Goal: Use online tool/utility: Utilize a website feature to perform a specific function

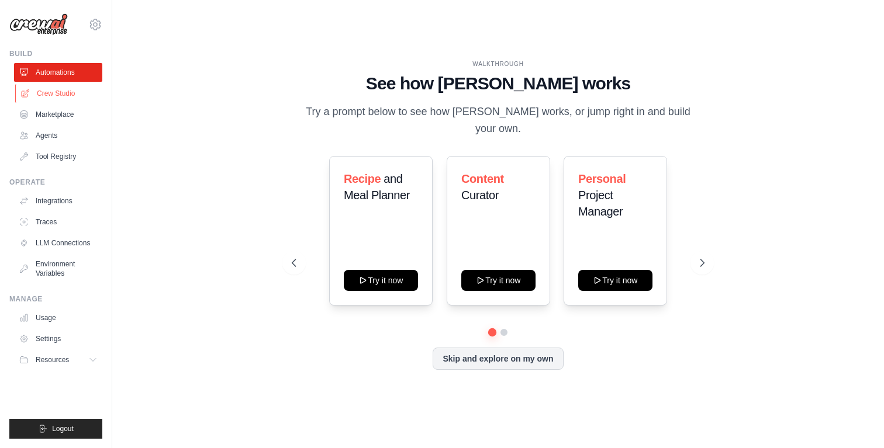
click at [64, 95] on link "Crew Studio" at bounding box center [59, 93] width 88 height 19
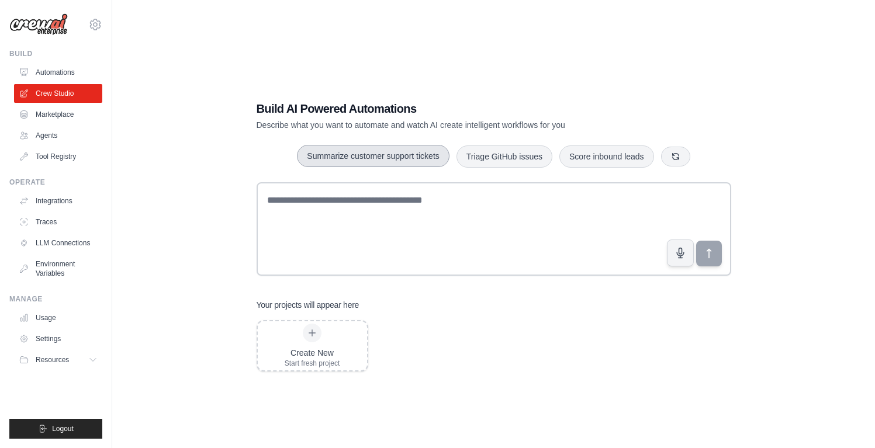
click at [408, 161] on button "Summarize customer support tickets" at bounding box center [373, 156] width 152 height 22
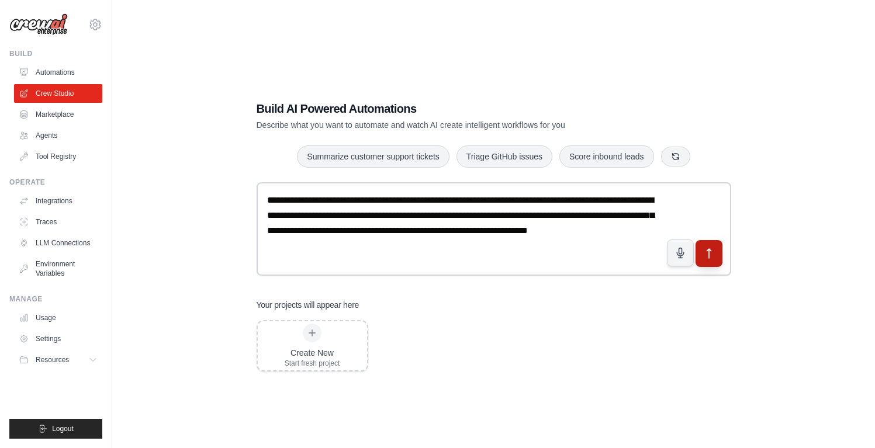
click at [704, 255] on icon "submit" at bounding box center [709, 253] width 12 height 12
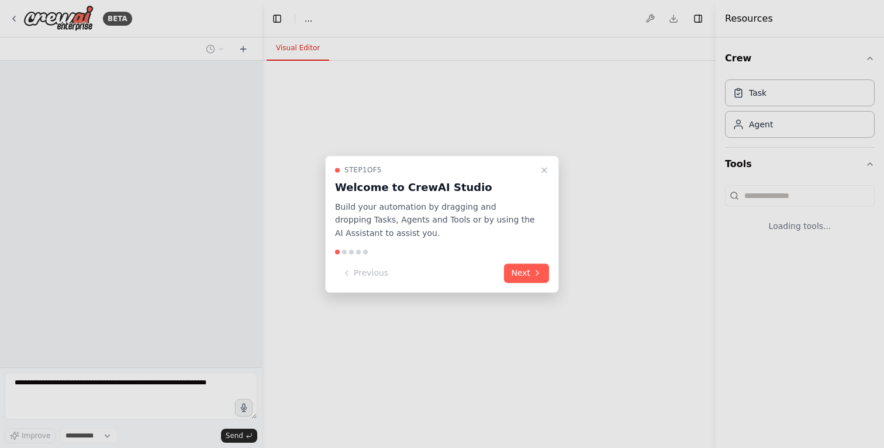
select select "****"
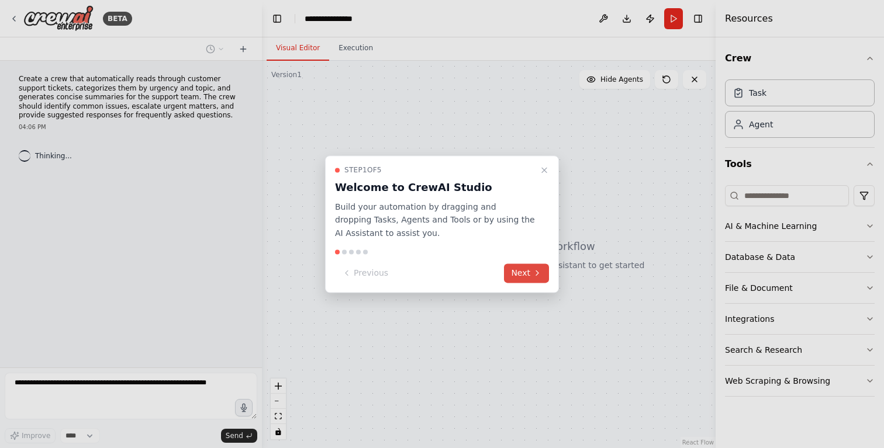
click at [534, 277] on icon at bounding box center [537, 273] width 9 height 9
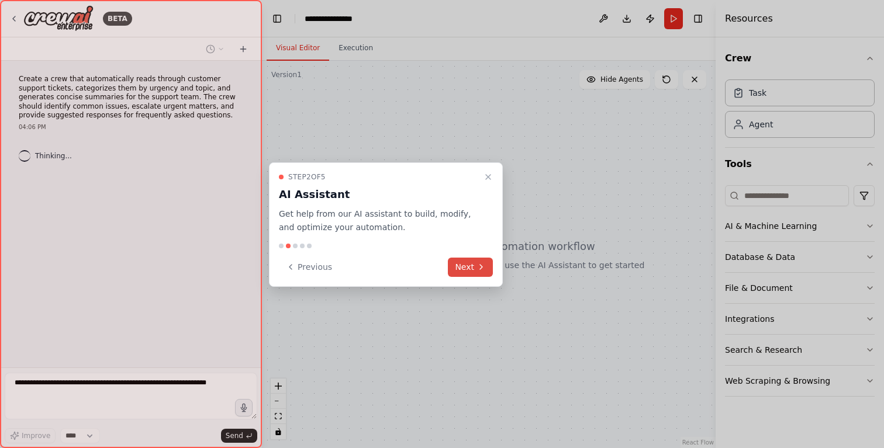
click at [472, 265] on button "Next" at bounding box center [470, 267] width 45 height 19
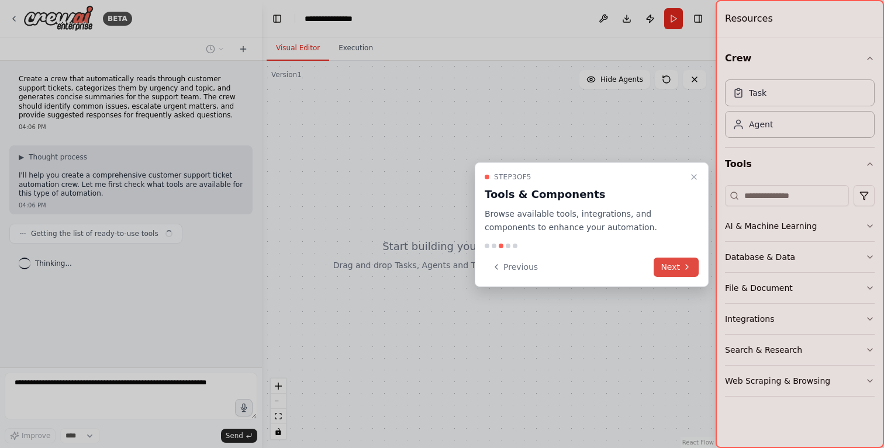
click at [675, 262] on button "Next" at bounding box center [676, 267] width 45 height 19
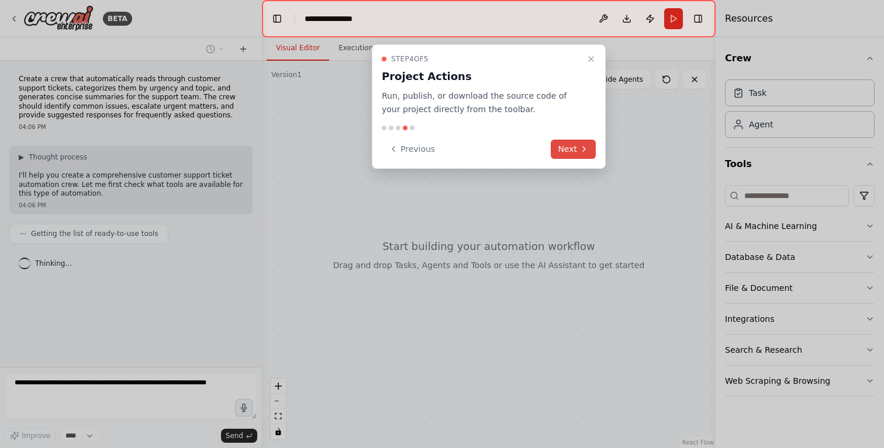
click at [581, 144] on icon at bounding box center [583, 148] width 9 height 9
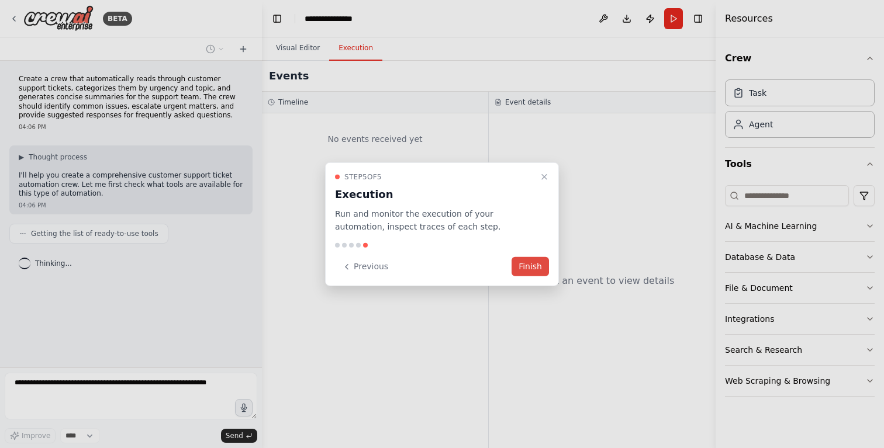
click at [534, 264] on button "Finish" at bounding box center [530, 266] width 37 height 19
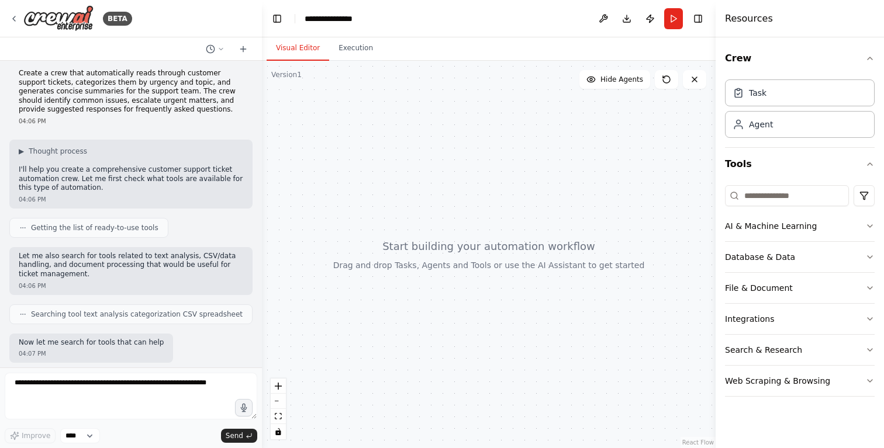
scroll to position [74, 0]
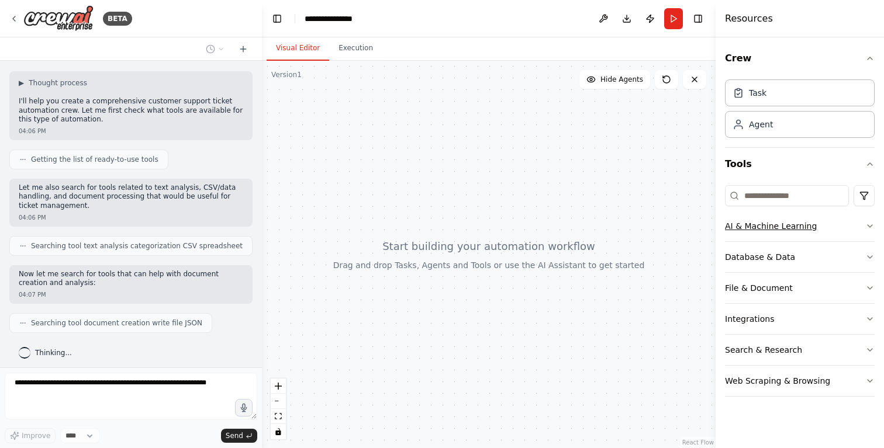
click at [869, 227] on icon "button" at bounding box center [870, 226] width 5 height 2
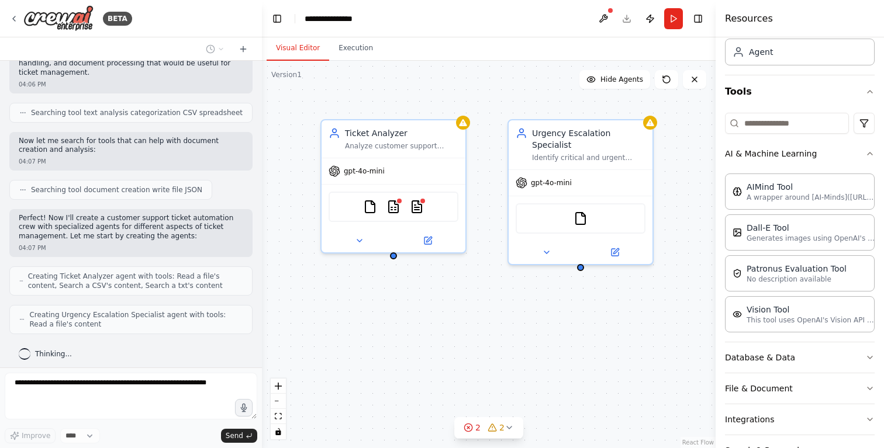
scroll to position [246, 0]
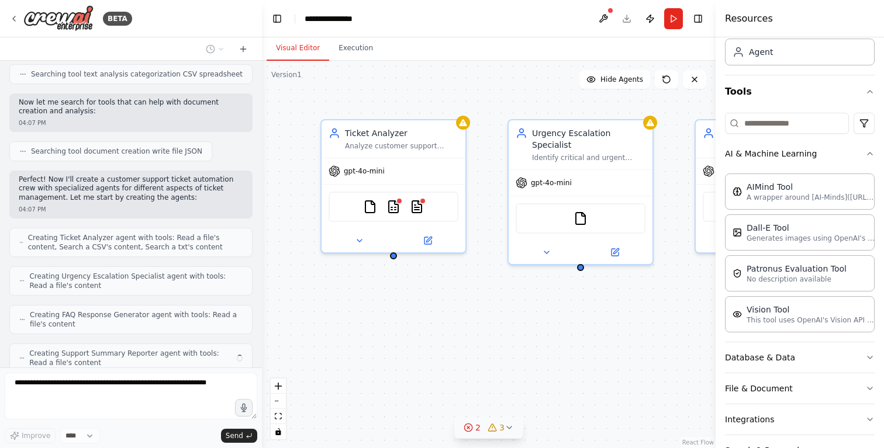
click at [508, 433] on button "2 3" at bounding box center [488, 428] width 69 height 22
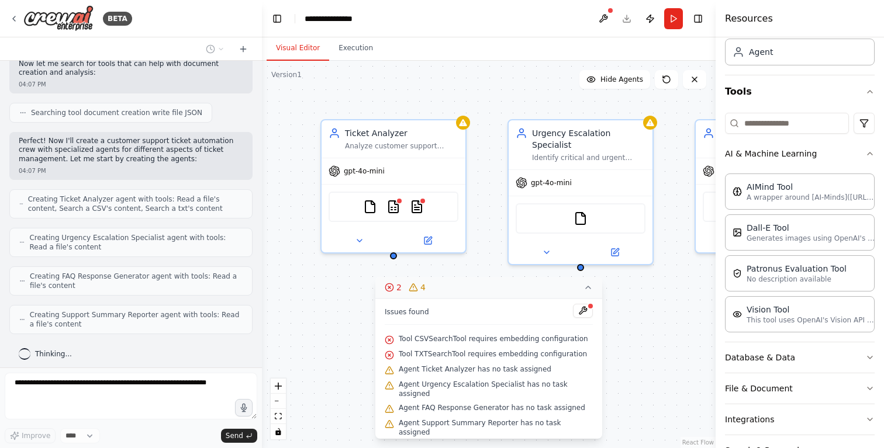
click at [586, 292] on icon at bounding box center [587, 287] width 9 height 9
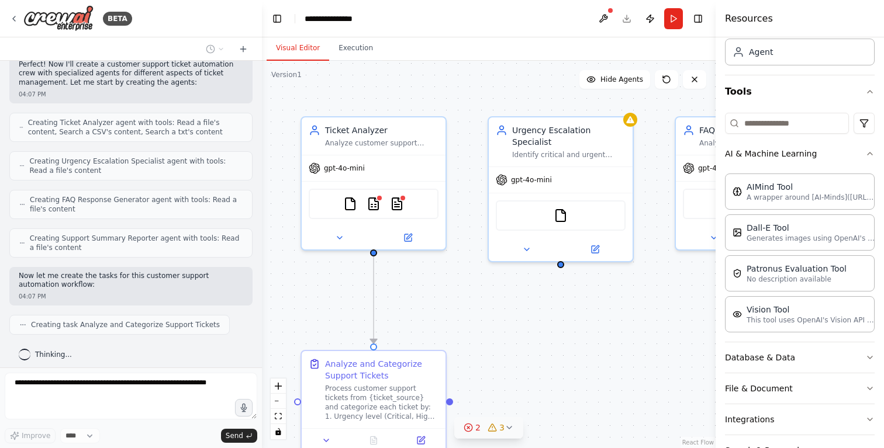
scroll to position [391, 0]
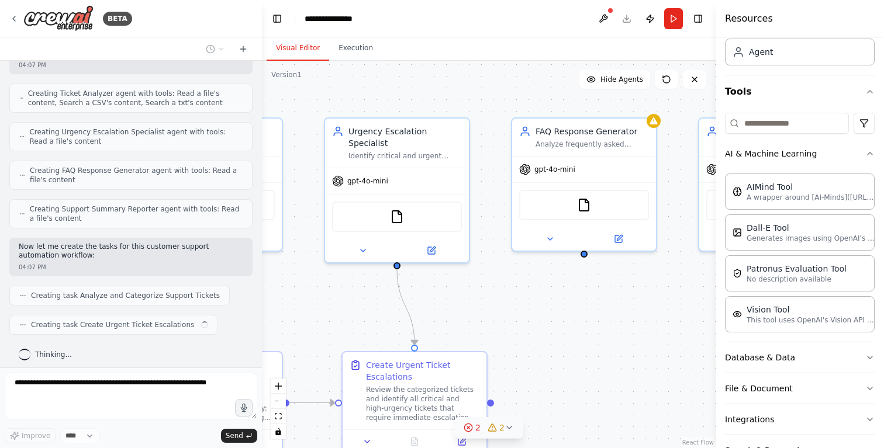
drag, startPoint x: 527, startPoint y: 310, endPoint x: 343, endPoint y: 308, distance: 183.6
click at [343, 308] on div ".deletable-edge-delete-btn { width: 20px; height: 20px; border: 0px solid #ffff…" at bounding box center [489, 255] width 454 height 388
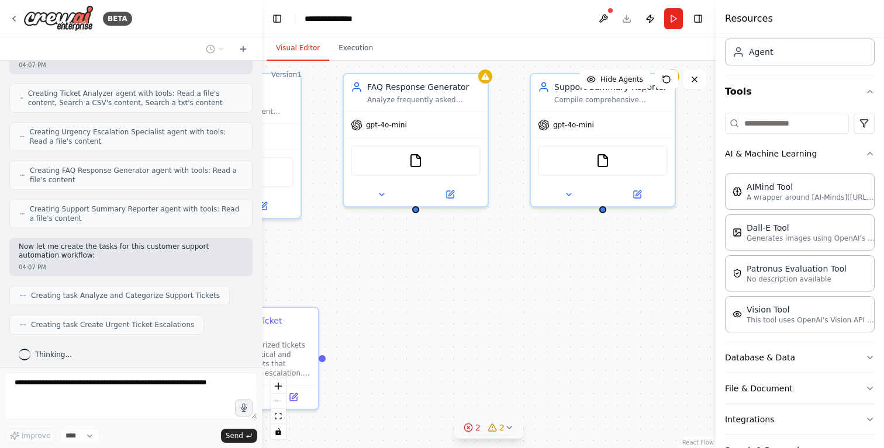
drag, startPoint x: 610, startPoint y: 363, endPoint x: 439, endPoint y: 319, distance: 176.8
click at [439, 319] on div ".deletable-edge-delete-btn { width: 20px; height: 20px; border: 0px solid #ffff…" at bounding box center [489, 255] width 454 height 388
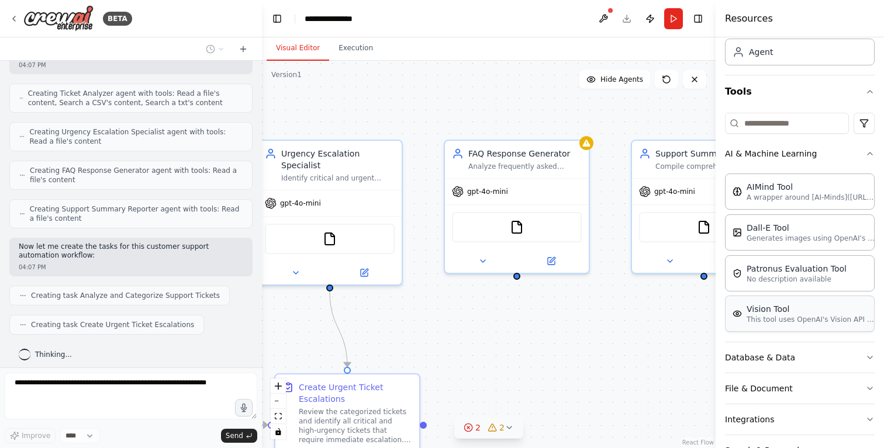
drag, startPoint x: 668, startPoint y: 257, endPoint x: 768, endPoint y: 320, distance: 119.0
click at [771, 321] on div "BETA Create a crew that automatically reads through customer support tickets, c…" at bounding box center [442, 224] width 884 height 448
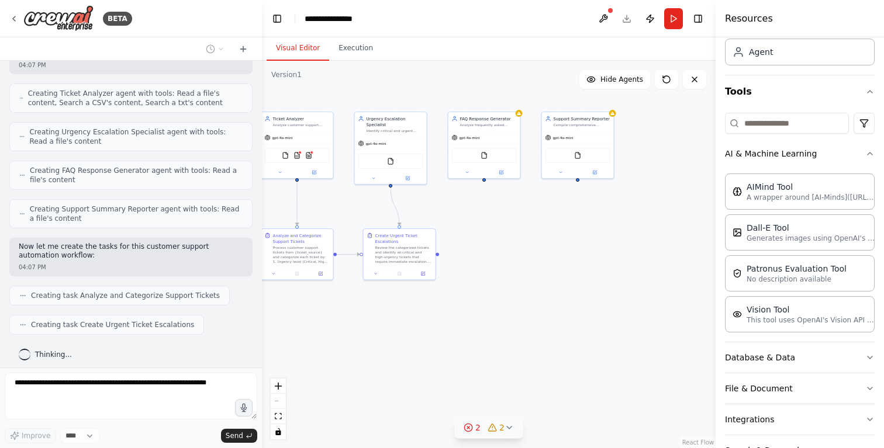
drag, startPoint x: 614, startPoint y: 343, endPoint x: 511, endPoint y: 223, distance: 157.9
click at [511, 223] on div ".deletable-edge-delete-btn { width: 20px; height: 20px; border: 0px solid #ffff…" at bounding box center [489, 255] width 454 height 388
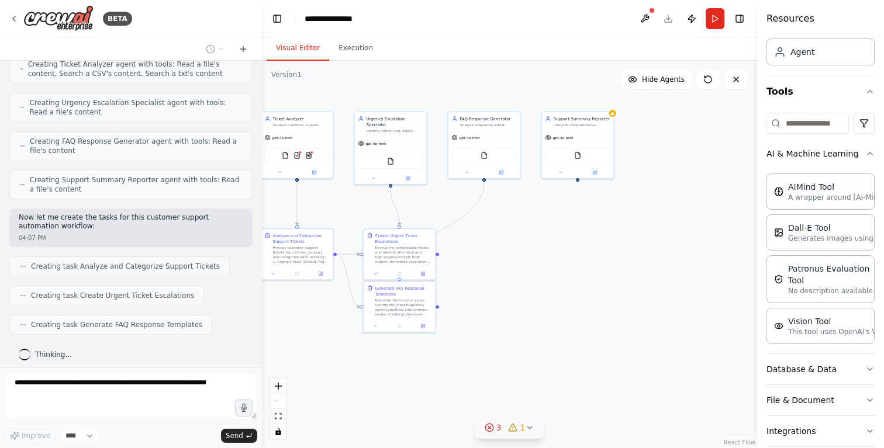
drag, startPoint x: 718, startPoint y: 181, endPoint x: 883, endPoint y: 182, distance: 165.4
click at [883, 182] on div "Resources Crew Task Agent Tools AI & Machine Learning AIMind Tool A wrapper aro…" at bounding box center [820, 224] width 127 height 448
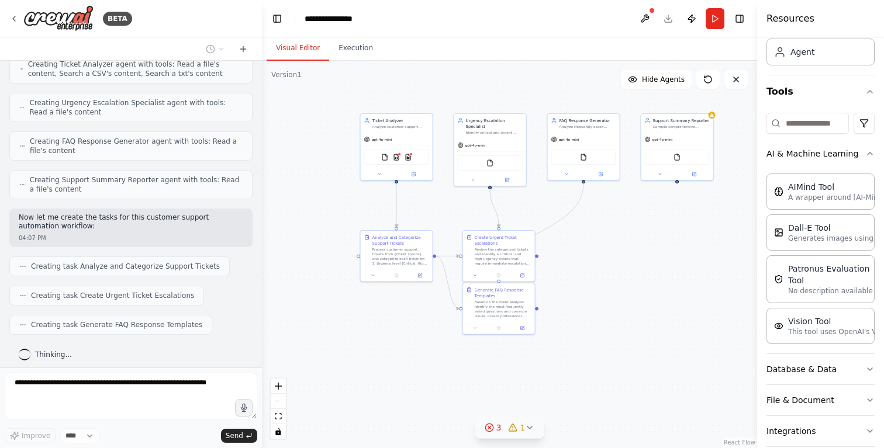
drag, startPoint x: 569, startPoint y: 277, endPoint x: 669, endPoint y: 279, distance: 99.4
click at [669, 279] on div ".deletable-edge-delete-btn { width: 20px; height: 20px; border: 0px solid #ffff…" at bounding box center [509, 255] width 495 height 388
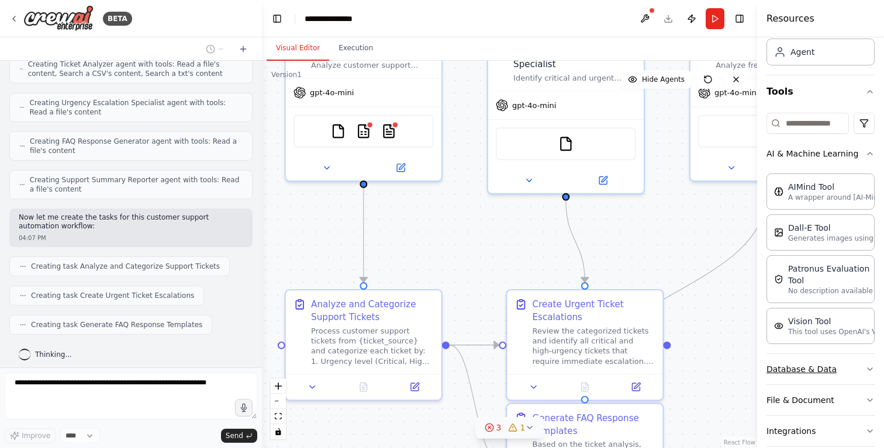
drag, startPoint x: 576, startPoint y: 269, endPoint x: 768, endPoint y: 377, distance: 220.7
click at [768, 377] on div "BETA Create a crew that automatically reads through customer support tickets, c…" at bounding box center [442, 224] width 884 height 448
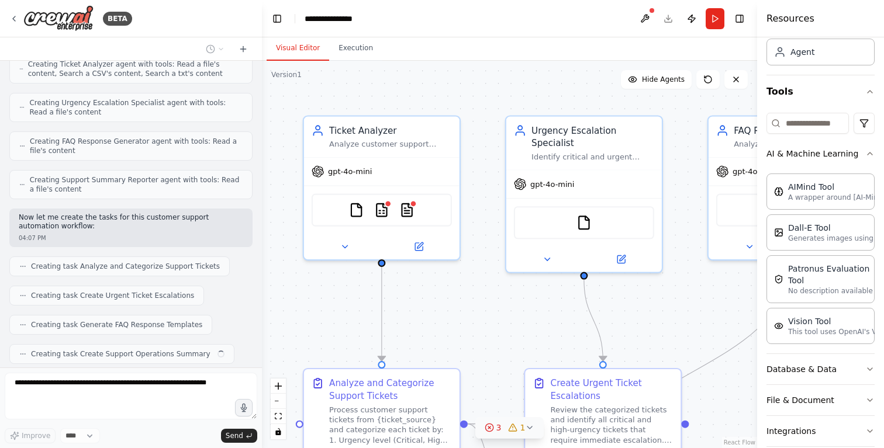
scroll to position [449, 0]
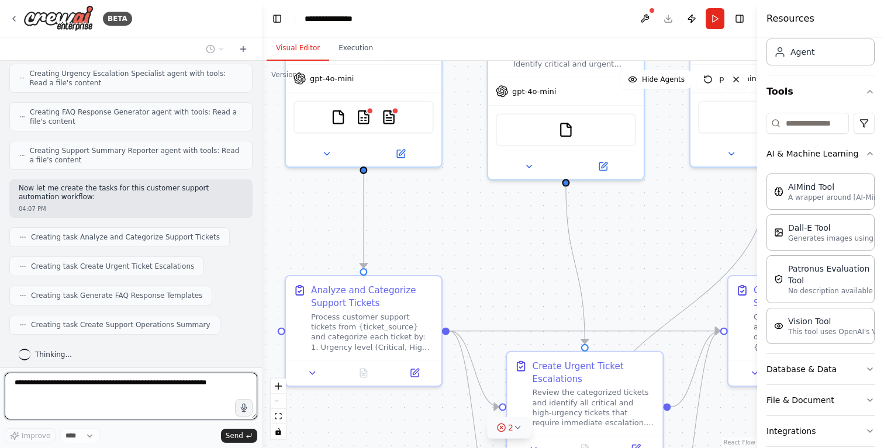
drag, startPoint x: 452, startPoint y: 232, endPoint x: 437, endPoint y: 213, distance: 24.1
click at [437, 213] on div ".deletable-edge-delete-btn { width: 20px; height: 20px; border: 0px solid #ffff…" at bounding box center [509, 255] width 495 height 388
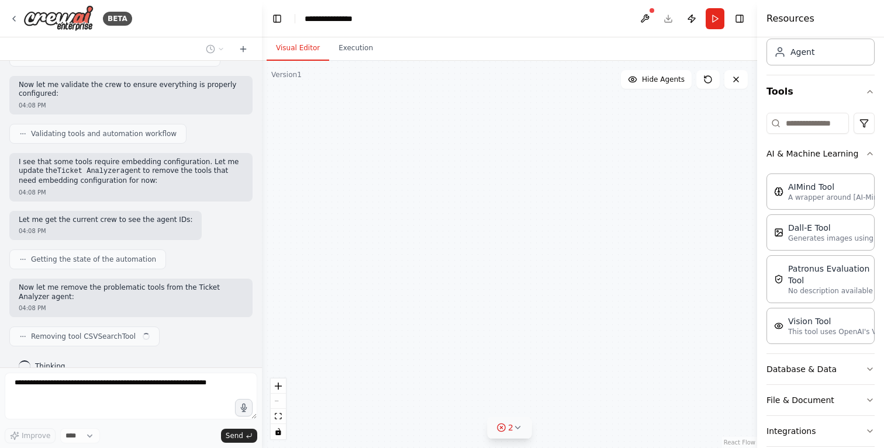
scroll to position [726, 0]
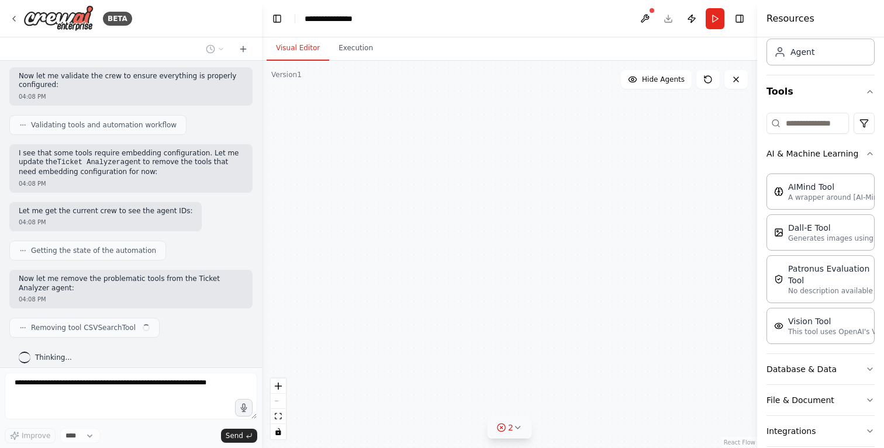
drag, startPoint x: 354, startPoint y: 208, endPoint x: 281, endPoint y: 167, distance: 83.2
click at [281, 167] on div "Ticket Analyzer Analyze customer support tickets from {ticket_source} to catego…" at bounding box center [509, 255] width 495 height 388
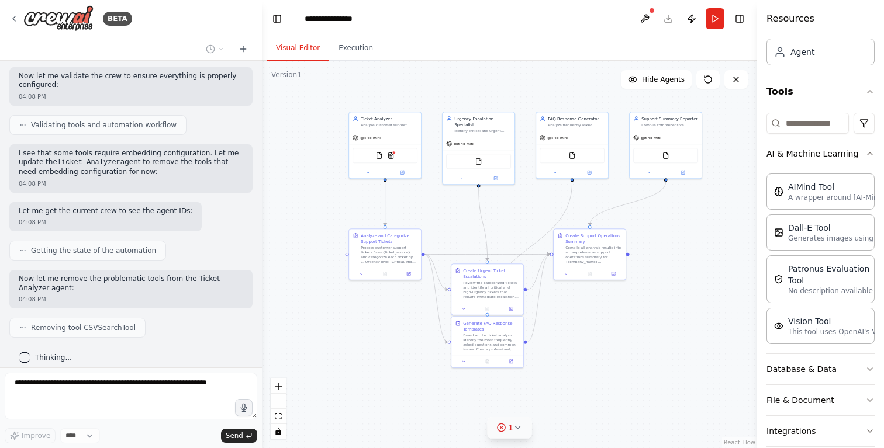
drag, startPoint x: 710, startPoint y: 341, endPoint x: 659, endPoint y: 371, distance: 59.3
click at [659, 371] on div ".deletable-edge-delete-btn { width: 20px; height: 20px; border: 0px solid #ffff…" at bounding box center [509, 255] width 495 height 388
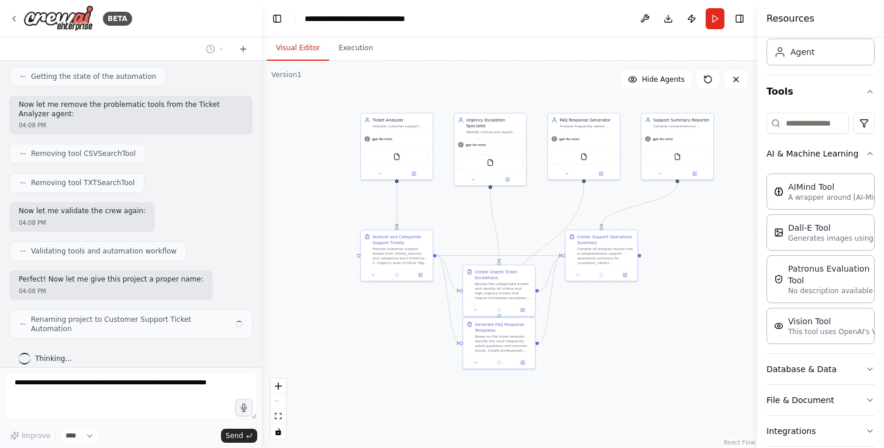
scroll to position [891, 0]
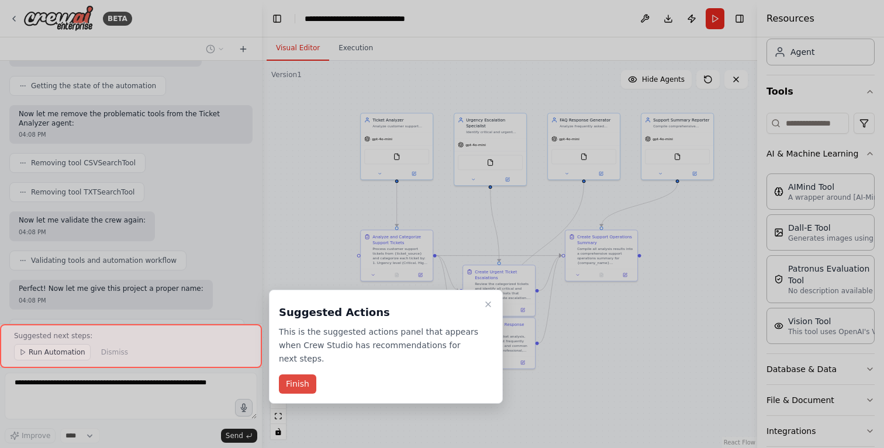
click at [305, 388] on button "Finish" at bounding box center [297, 384] width 37 height 19
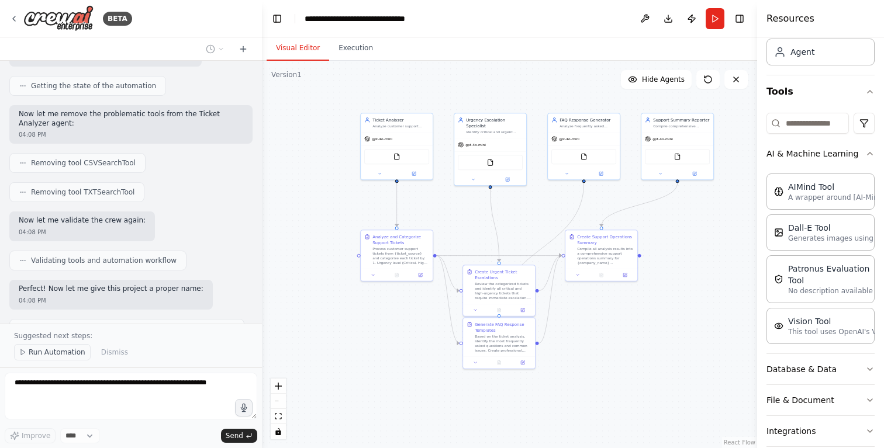
click at [40, 353] on span "Run Automation" at bounding box center [57, 352] width 57 height 9
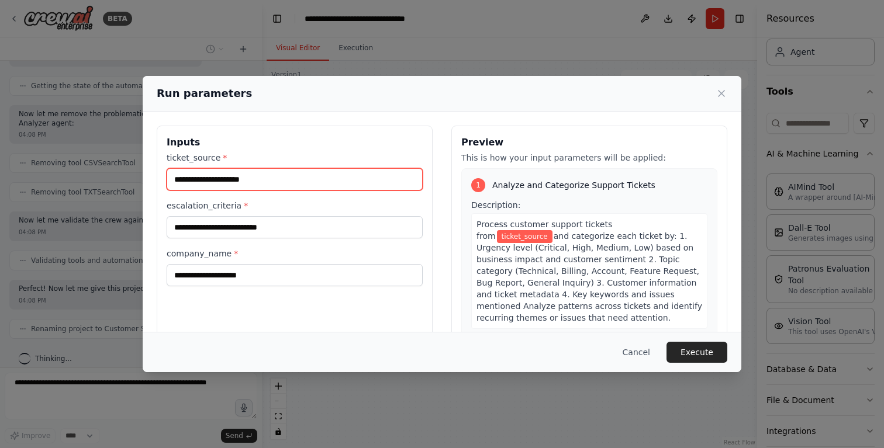
click at [306, 179] on input "ticket_source *" at bounding box center [295, 179] width 256 height 22
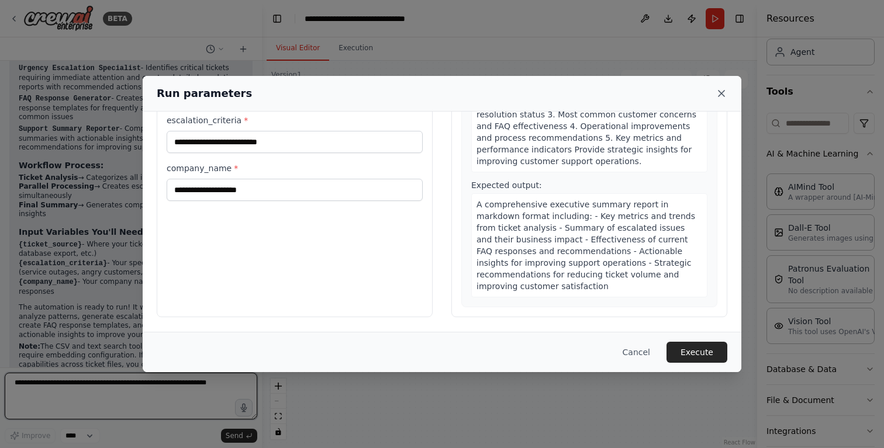
scroll to position [1286, 0]
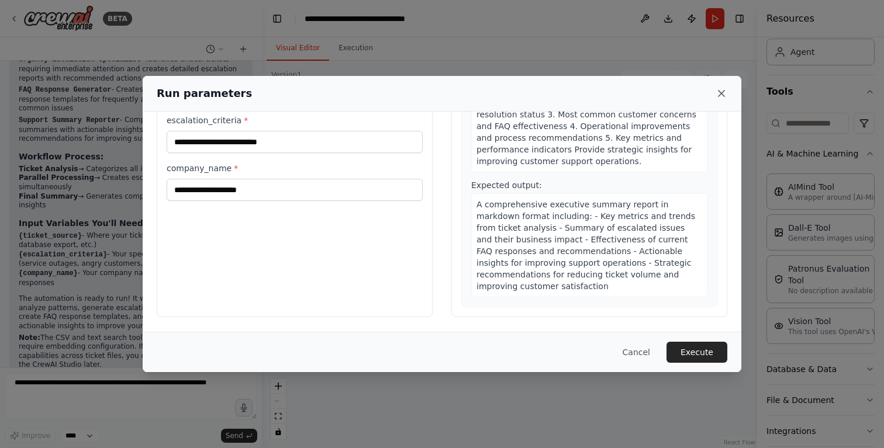
click at [722, 91] on icon at bounding box center [722, 94] width 12 height 12
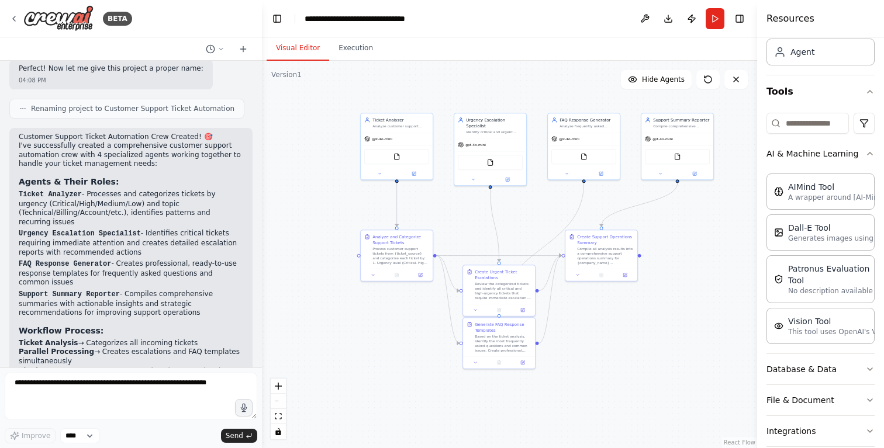
scroll to position [1027, 0]
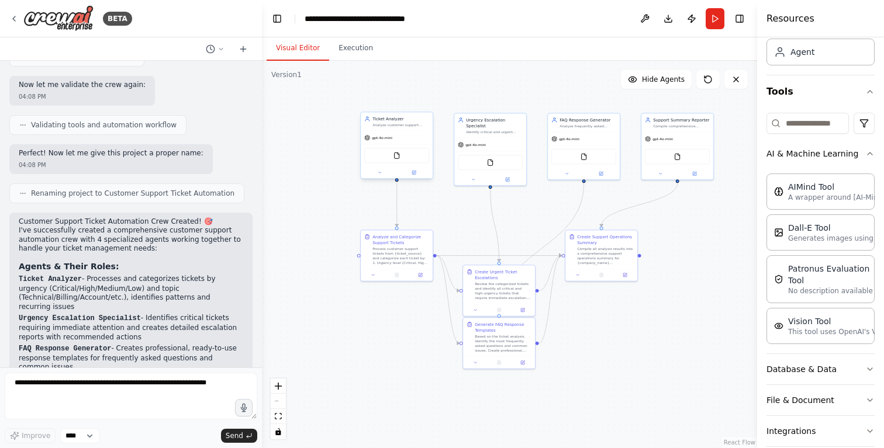
click at [422, 135] on div "gpt-4o-mini" at bounding box center [397, 138] width 72 height 13
click at [421, 135] on div "gpt-4o-mini" at bounding box center [397, 138] width 72 height 13
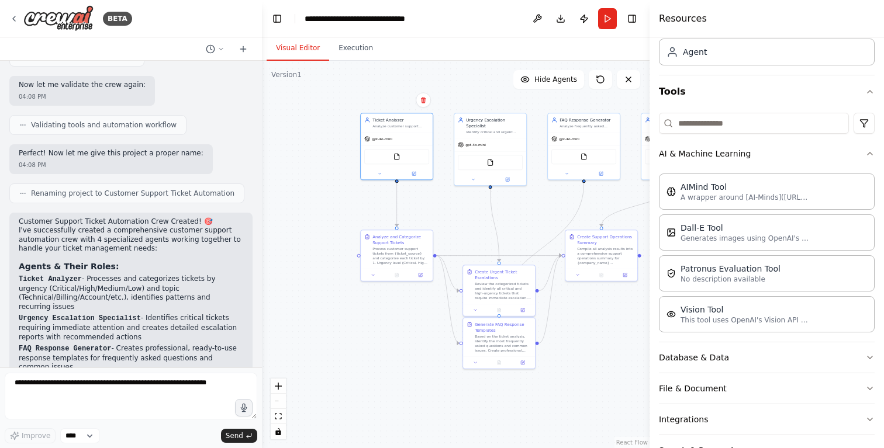
drag, startPoint x: 758, startPoint y: 195, endPoint x: 649, endPoint y: 212, distance: 110.0
click at [649, 212] on div at bounding box center [651, 224] width 5 height 448
click at [496, 150] on div "FileReadTool" at bounding box center [490, 161] width 72 height 23
click at [391, 137] on span "gpt-4o-mini" at bounding box center [382, 138] width 20 height 5
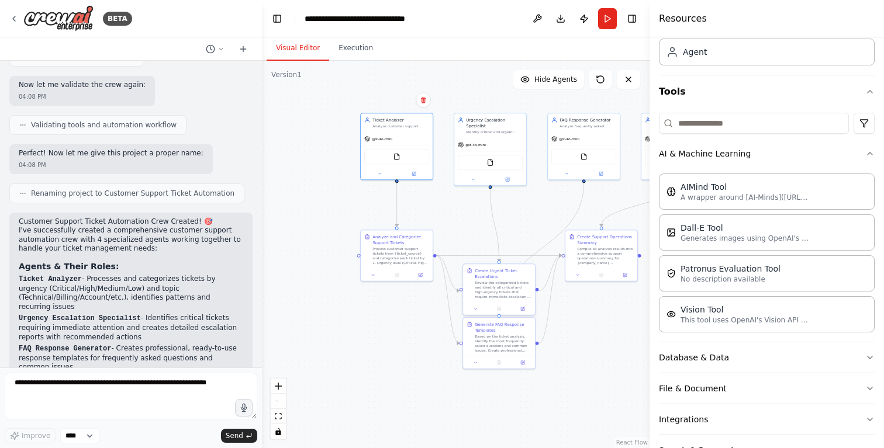
click at [499, 292] on div "Review the categorized tickets and identify all critical and high-urgency ticke…" at bounding box center [503, 290] width 57 height 19
click at [415, 175] on icon at bounding box center [414, 172] width 5 height 5
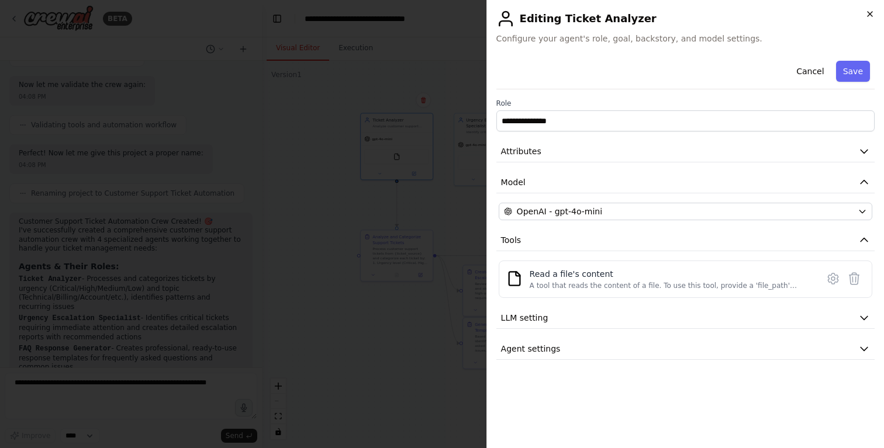
click at [872, 14] on icon "button" at bounding box center [869, 13] width 9 height 9
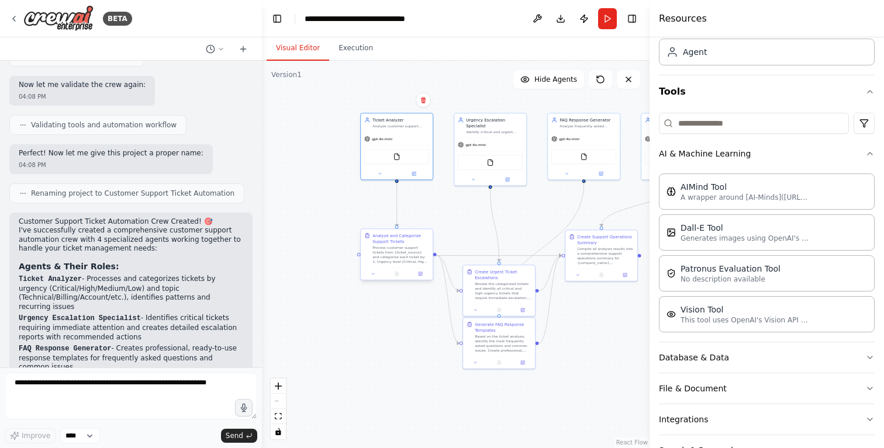
click at [403, 257] on div "Process customer support tickets from {ticket_source} and categorize each ticke…" at bounding box center [400, 255] width 57 height 19
click at [421, 273] on icon at bounding box center [421, 273] width 3 height 3
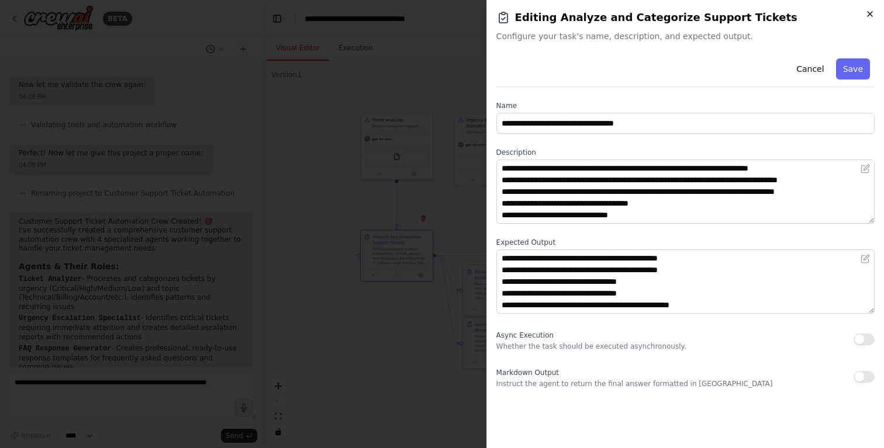
click at [868, 15] on icon "button" at bounding box center [869, 13] width 9 height 9
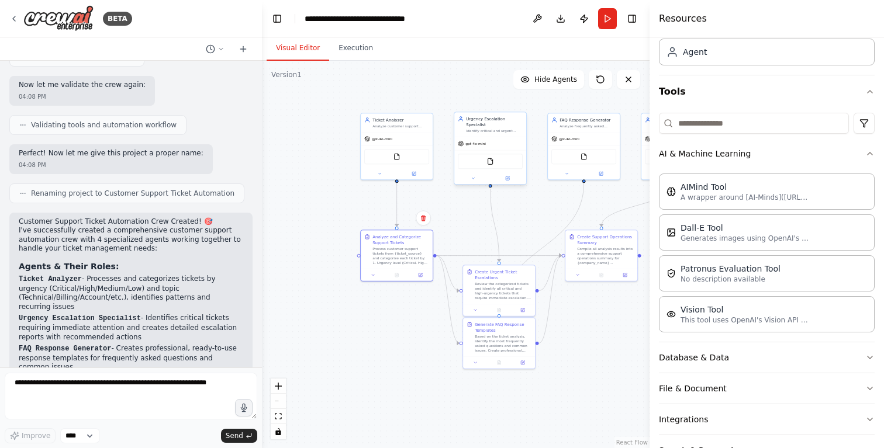
click at [495, 153] on div "FileReadTool" at bounding box center [490, 161] width 72 height 23
click at [506, 285] on div "Review the categorized tickets and identify all critical and high-urgency ticke…" at bounding box center [503, 290] width 57 height 19
click at [523, 307] on icon at bounding box center [523, 309] width 4 height 4
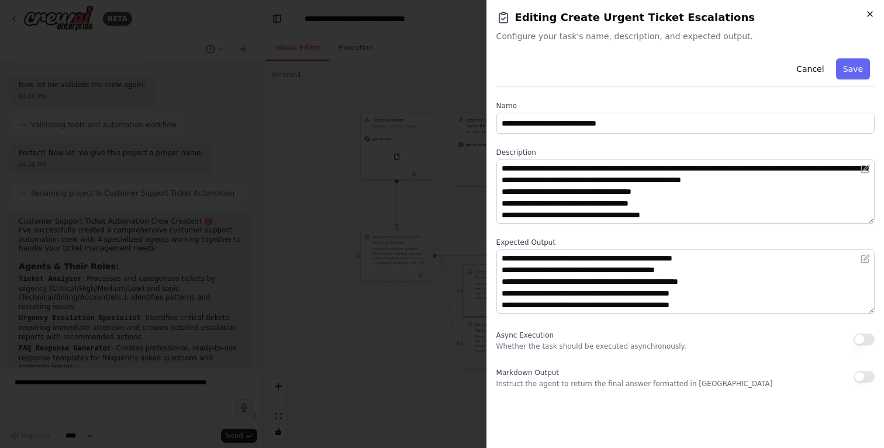
click at [871, 16] on icon "button" at bounding box center [869, 13] width 9 height 9
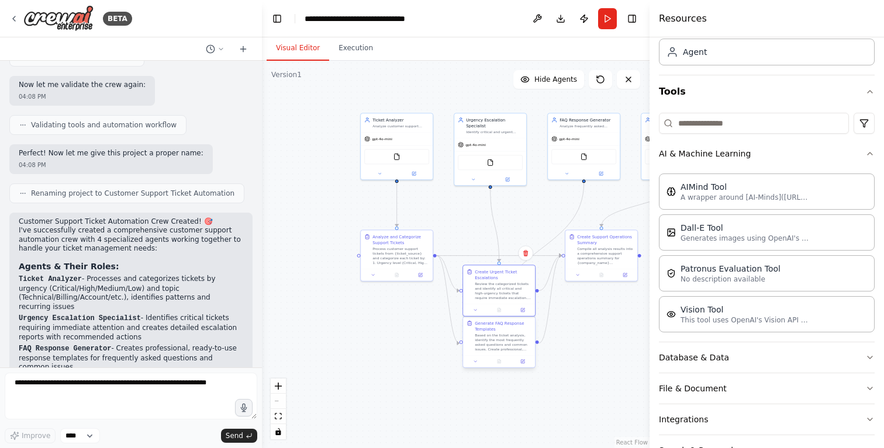
click at [518, 334] on div "Based on the ticket analysis, identify the most frequently asked questions and …" at bounding box center [503, 342] width 57 height 19
click at [522, 363] on icon at bounding box center [523, 362] width 4 height 4
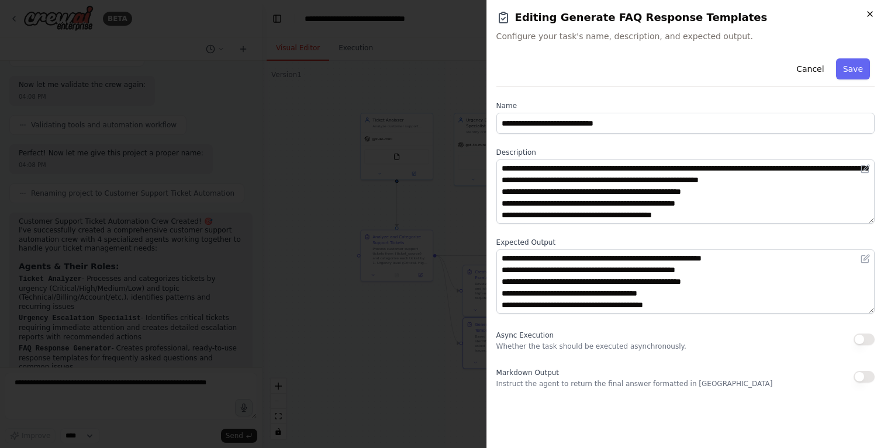
click at [874, 15] on icon "button" at bounding box center [869, 13] width 9 height 9
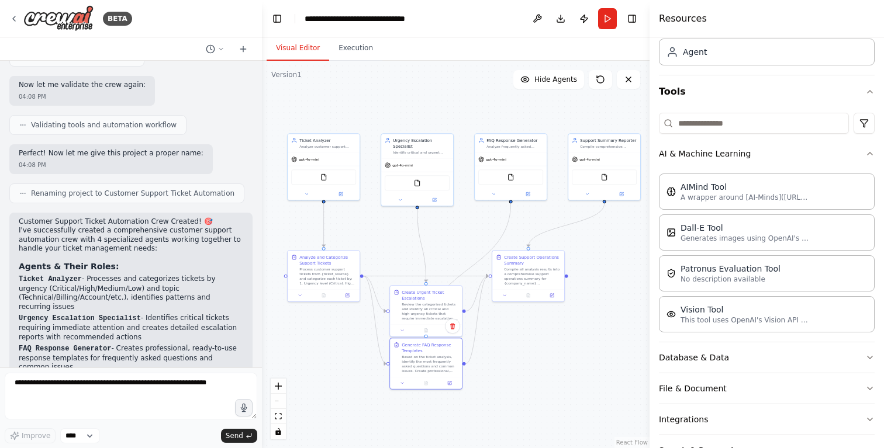
drag, startPoint x: 543, startPoint y: 215, endPoint x: 470, endPoint y: 236, distance: 75.9
click at [470, 236] on div ".deletable-edge-delete-btn { width: 20px; height: 20px; border: 0px solid #ffff…" at bounding box center [456, 255] width 388 height 388
